Goal: Task Accomplishment & Management: Use online tool/utility

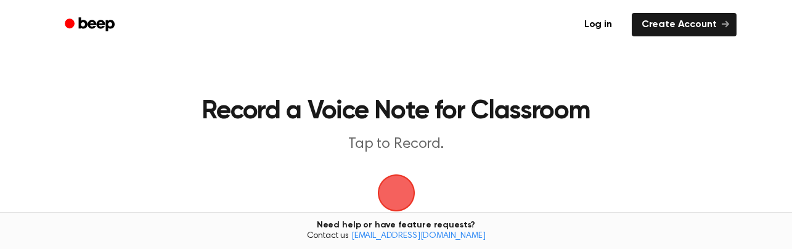
click at [400, 185] on span "button" at bounding box center [396, 192] width 55 height 55
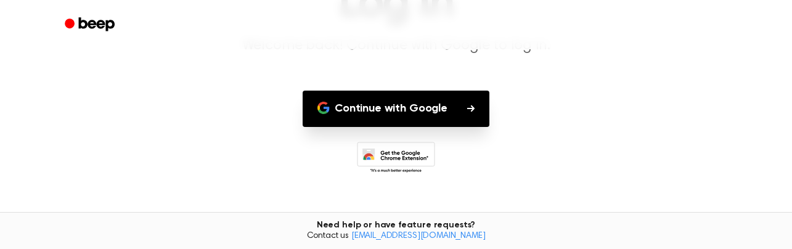
scroll to position [121, 0]
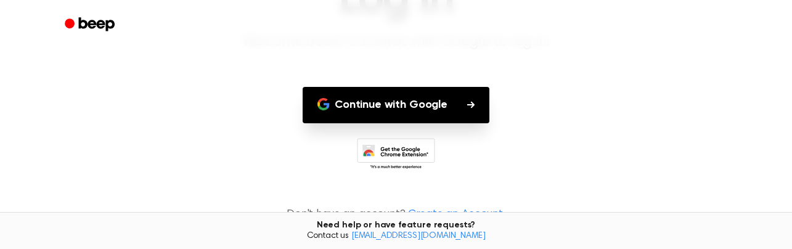
click at [467, 104] on icon "button" at bounding box center [470, 104] width 7 height 7
